Goal: Use online tool/utility: Utilize a website feature to perform a specific function

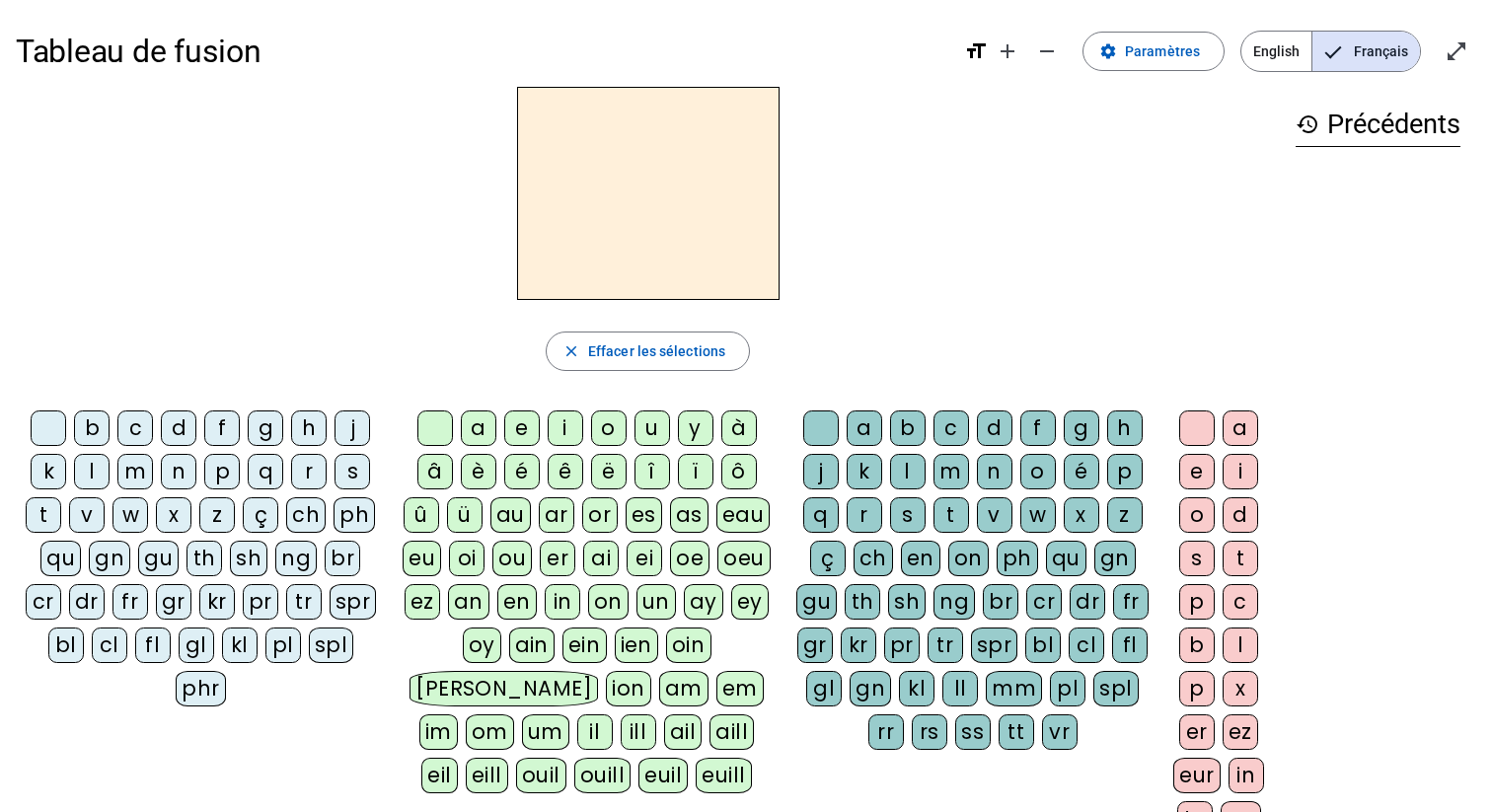
click at [576, 159] on h2 at bounding box center [648, 193] width 262 height 213
click at [572, 243] on h2 at bounding box center [648, 193] width 262 height 213
click at [88, 473] on div "l" at bounding box center [91, 472] width 36 height 36
click at [512, 425] on div "e" at bounding box center [522, 428] width 36 height 36
click at [481, 428] on div "a" at bounding box center [479, 428] width 36 height 36
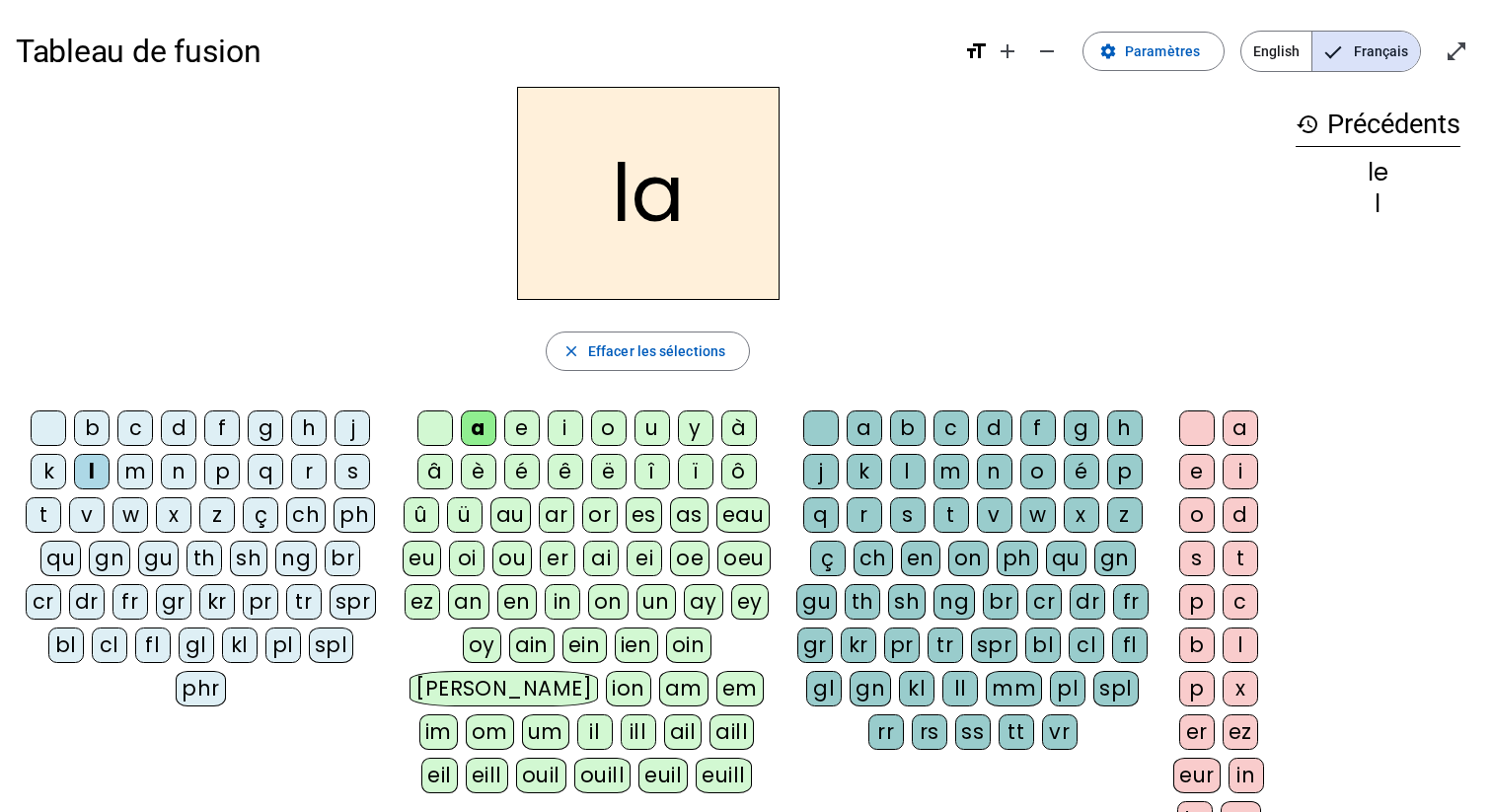
click at [1243, 120] on mat-icon "history" at bounding box center [1308, 124] width 24 height 24
click at [603, 349] on span "Effacer les sélections" at bounding box center [657, 352] width 137 height 24
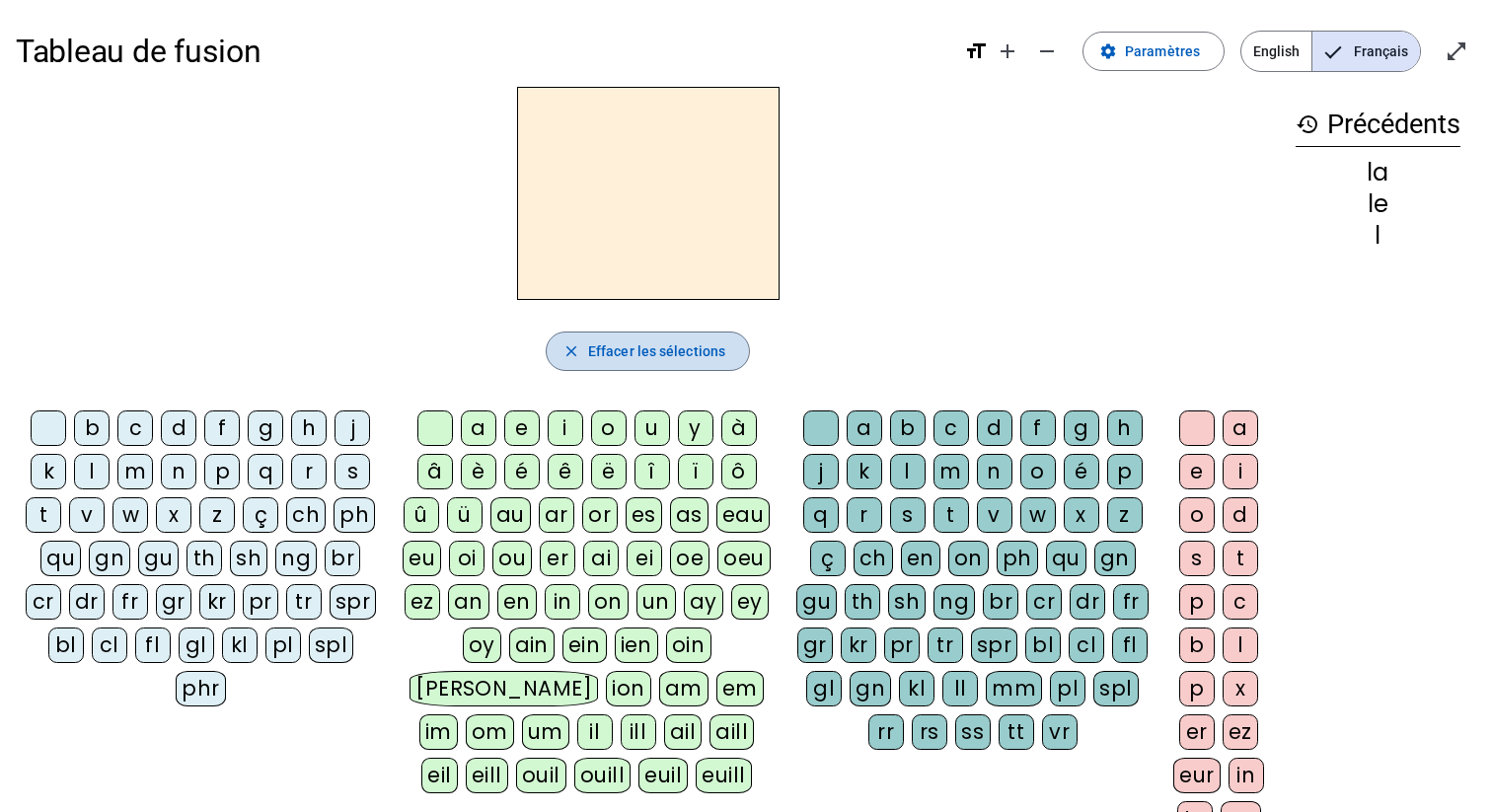
click at [608, 349] on span "Effacer les sélections" at bounding box center [657, 352] width 137 height 24
click at [1243, 181] on div "la" at bounding box center [1379, 173] width 165 height 24
click at [1243, 199] on div "le" at bounding box center [1379, 205] width 165 height 24
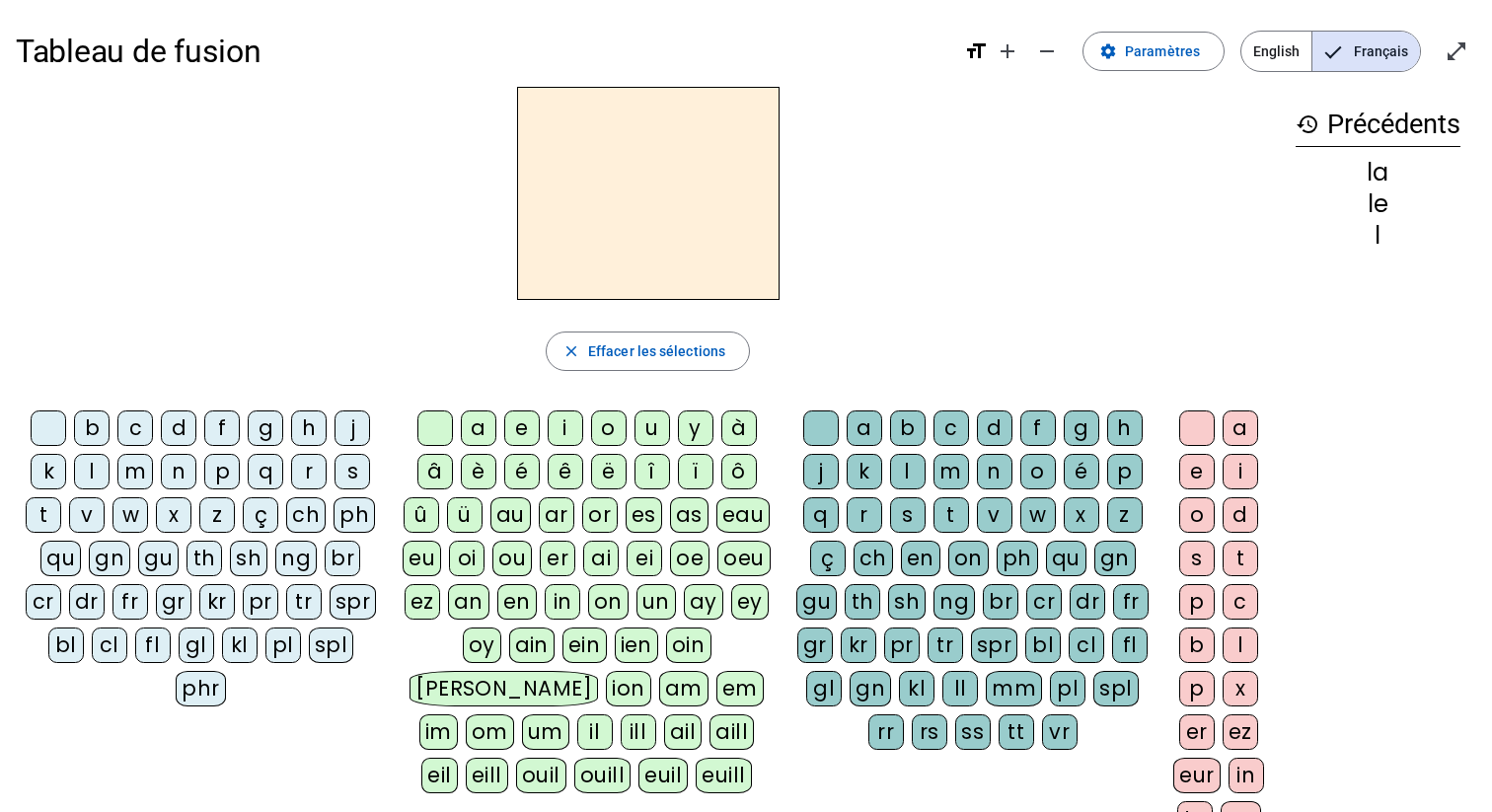
click at [1243, 203] on div "le" at bounding box center [1379, 205] width 165 height 24
